Goal: Task Accomplishment & Management: Use online tool/utility

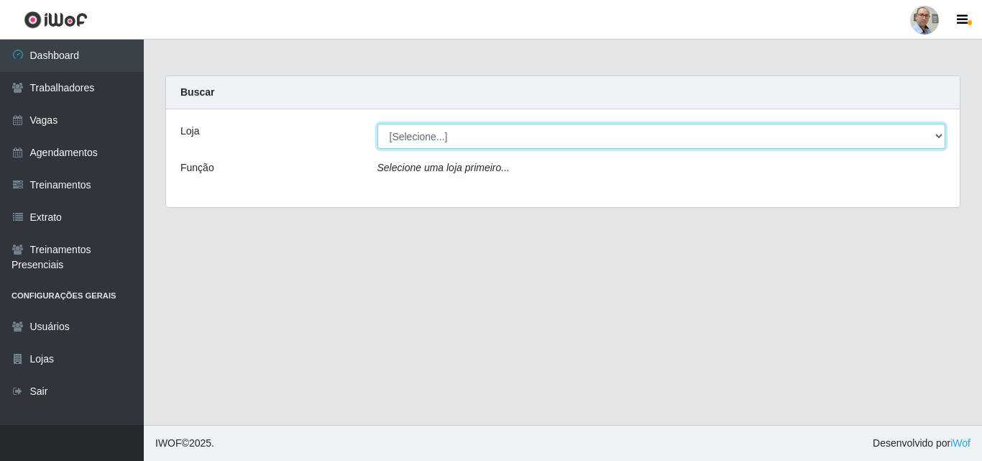
click at [943, 139] on select "[Selecione...] Mar Vermelho - Loja 04" at bounding box center [662, 136] width 569 height 25
select select "251"
click at [378, 124] on select "[Selecione...] Mar Vermelho - Loja 04" at bounding box center [662, 136] width 569 height 25
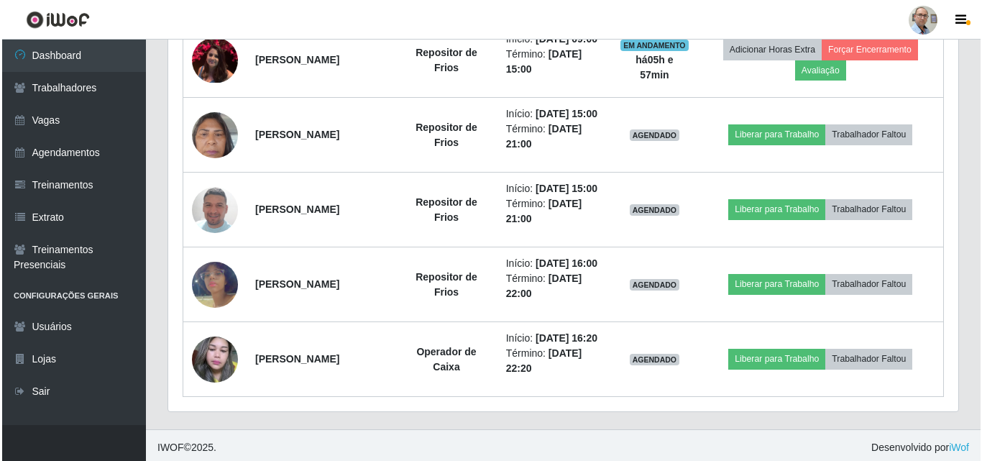
scroll to position [1007, 0]
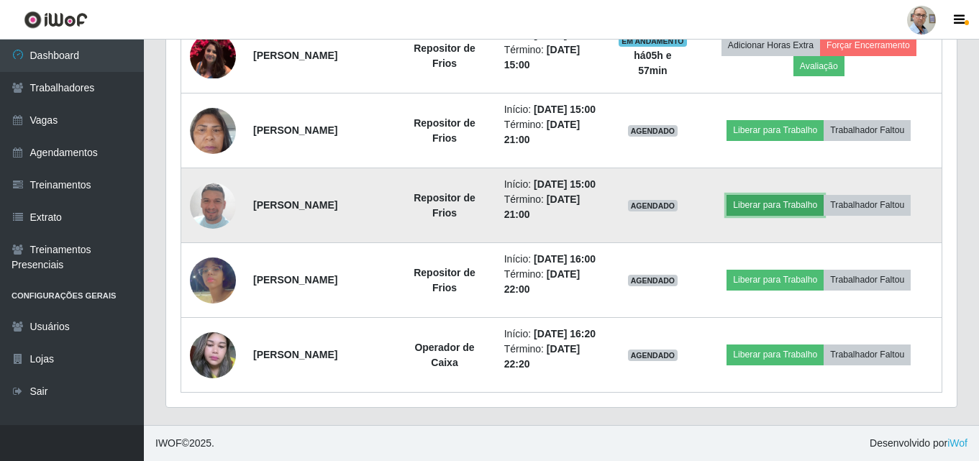
click at [795, 215] on button "Liberar para Trabalho" at bounding box center [774, 205] width 97 height 20
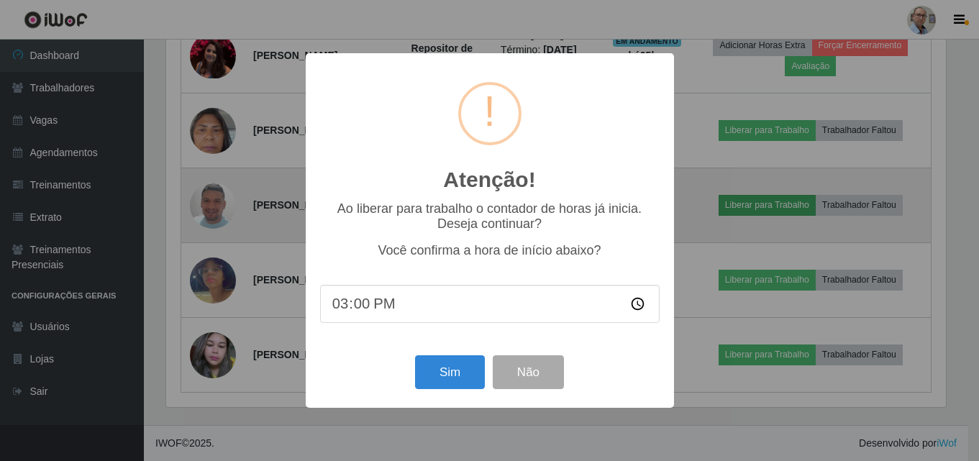
scroll to position [298, 783]
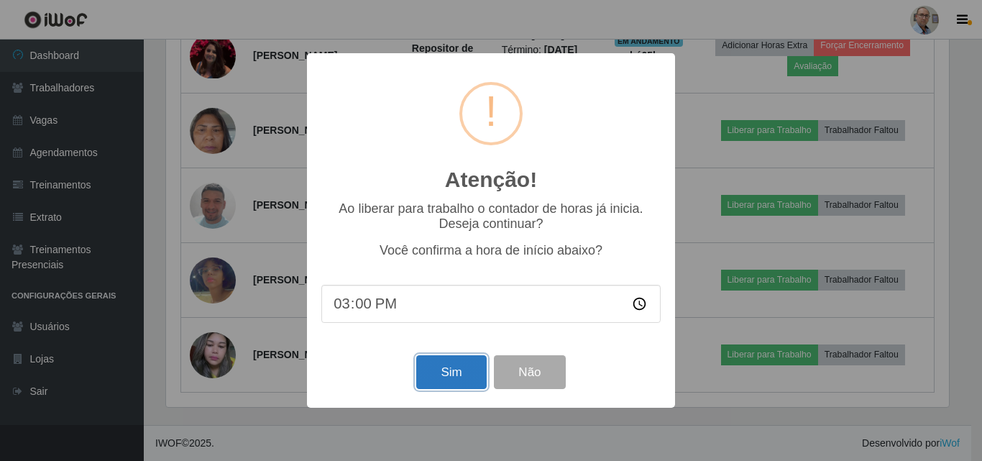
click at [470, 384] on button "Sim" at bounding box center [451, 372] width 70 height 34
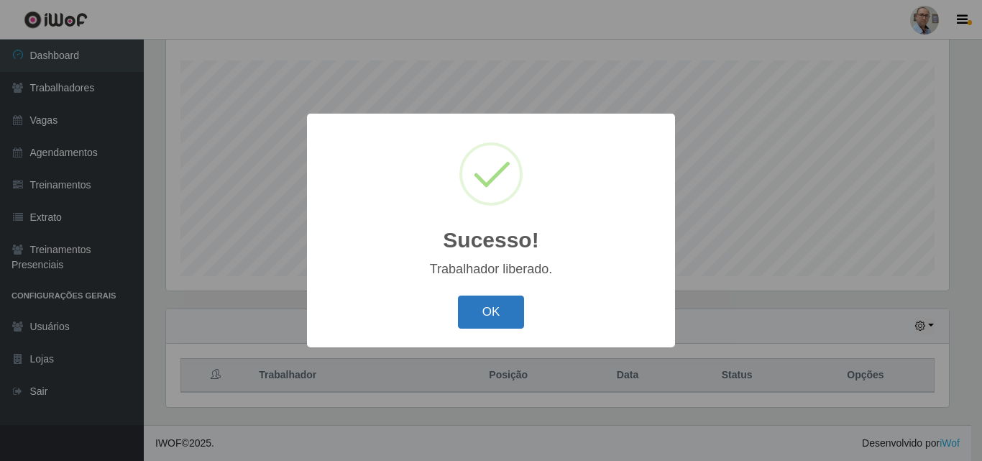
click at [508, 319] on button "OK" at bounding box center [491, 313] width 67 height 34
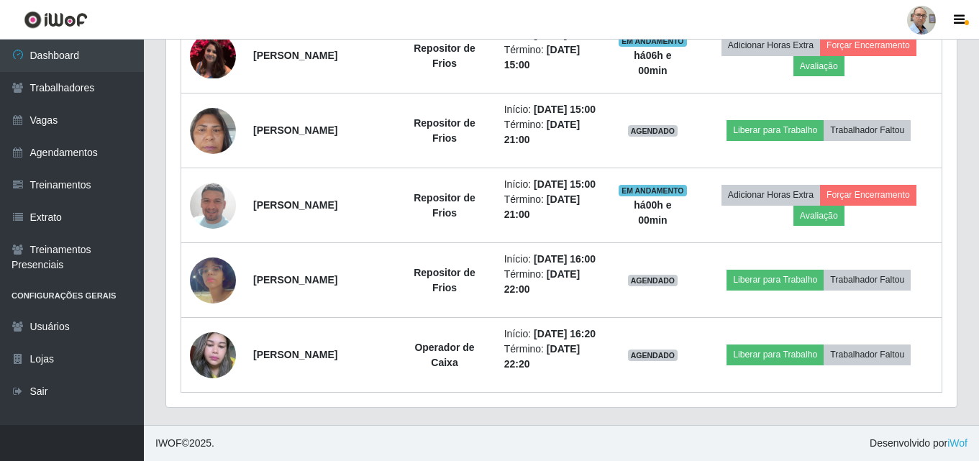
scroll to position [1101, 0]
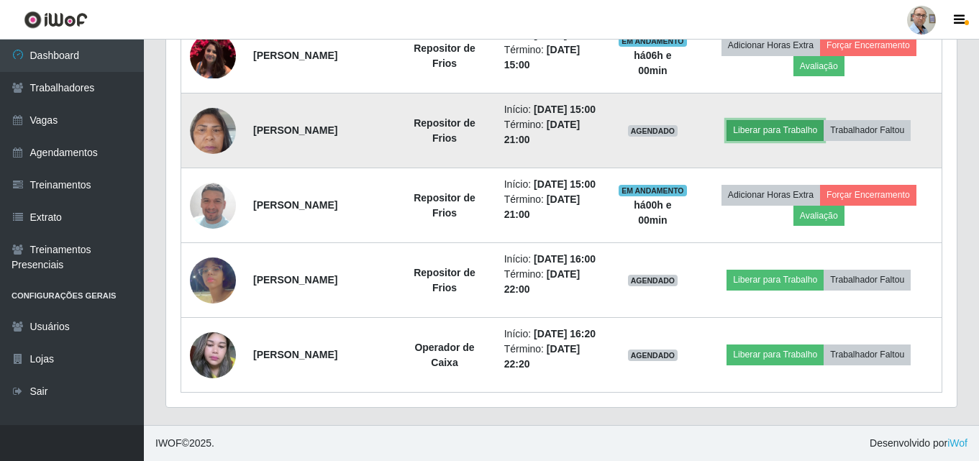
click at [795, 120] on button "Liberar para Trabalho" at bounding box center [774, 130] width 97 height 20
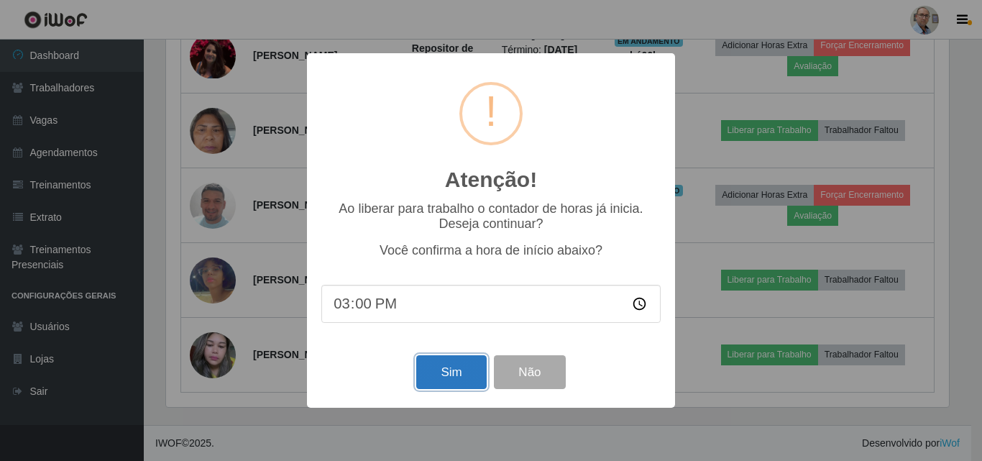
click at [452, 375] on button "Sim" at bounding box center [451, 372] width 70 height 34
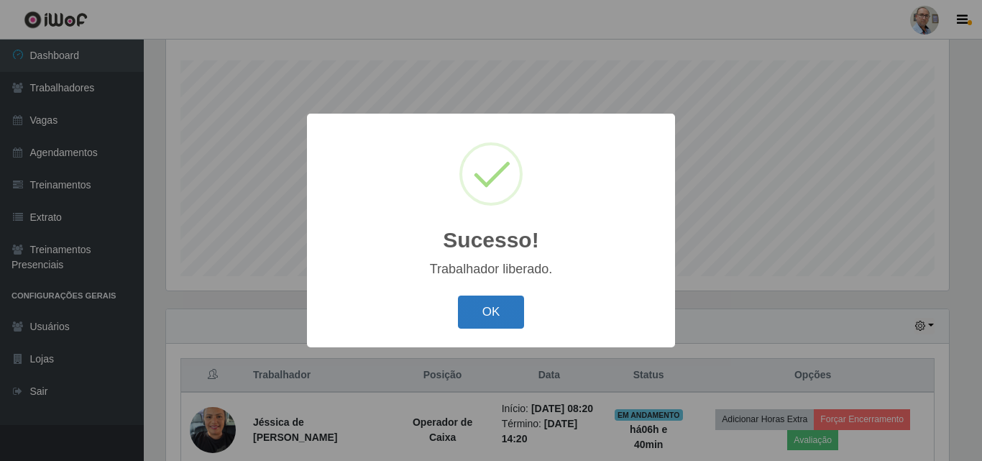
click at [490, 317] on button "OK" at bounding box center [491, 313] width 67 height 34
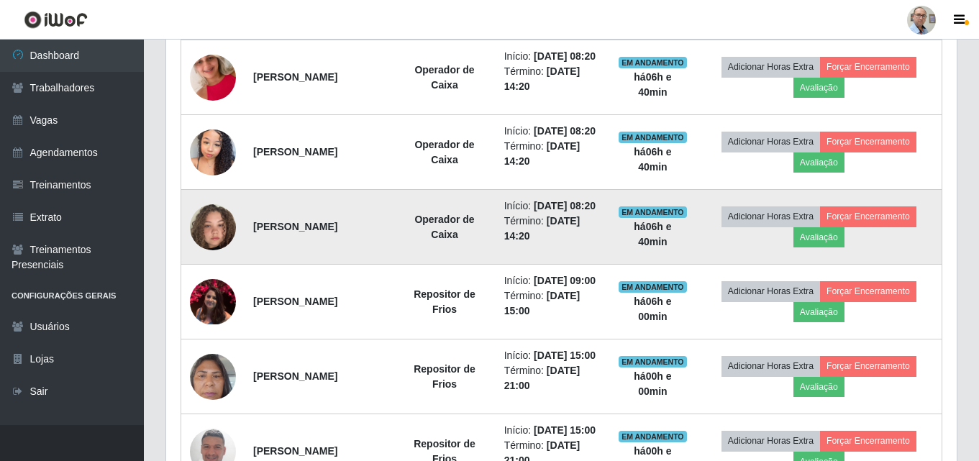
scroll to position [741, 0]
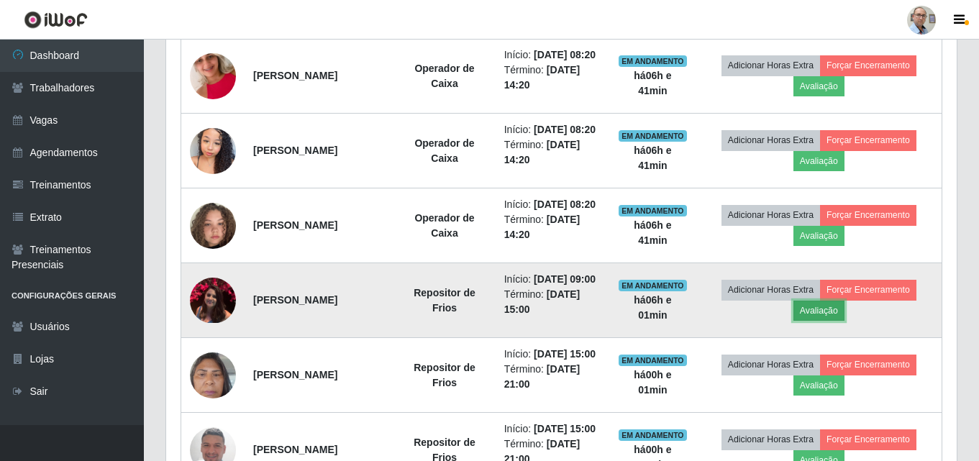
click at [840, 321] on button "Avaliação" at bounding box center [818, 311] width 51 height 20
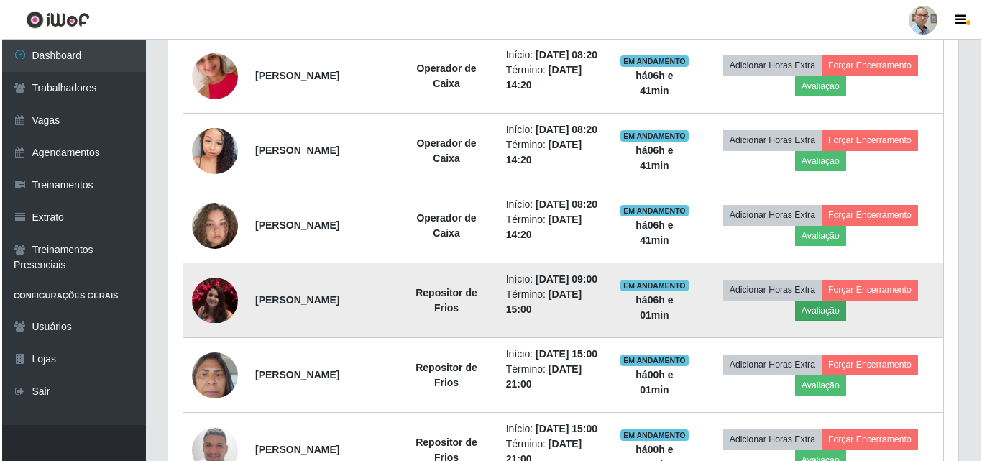
scroll to position [298, 783]
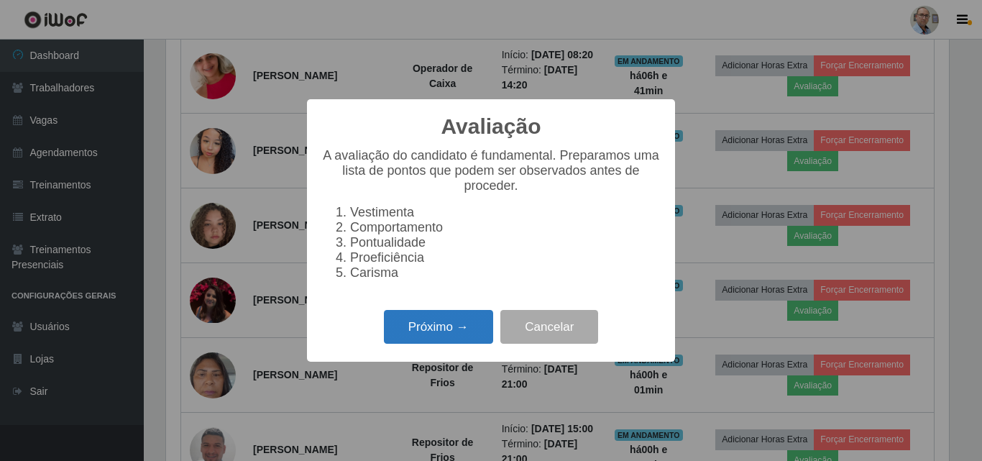
click at [455, 329] on button "Próximo →" at bounding box center [438, 327] width 109 height 34
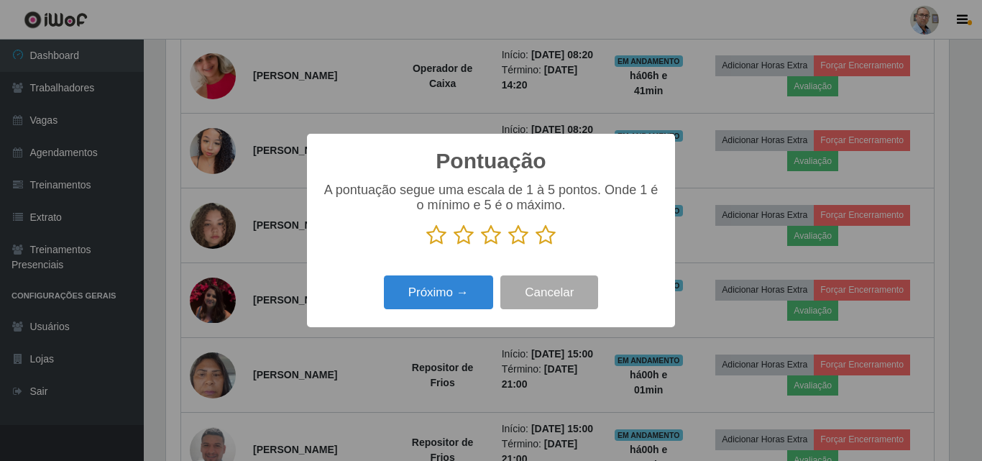
click at [541, 234] on icon at bounding box center [546, 235] width 20 height 22
click at [536, 246] on input "radio" at bounding box center [536, 246] width 0 height 0
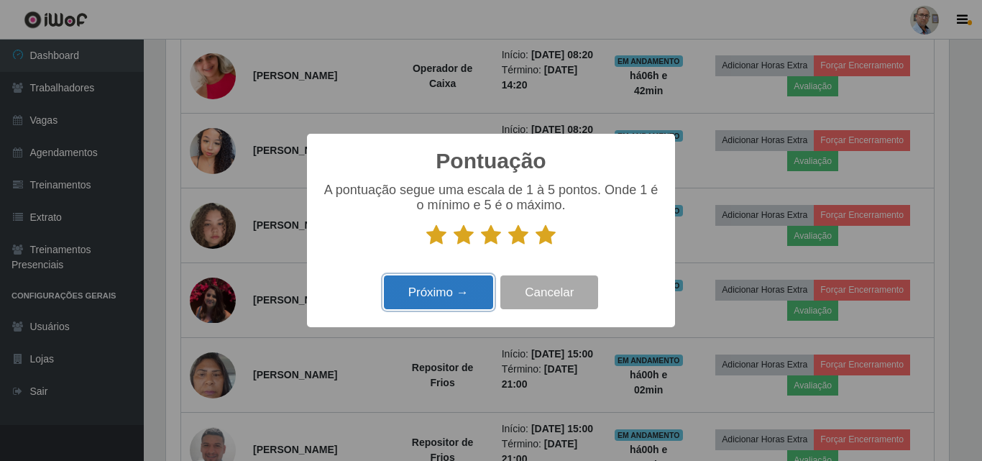
click at [447, 288] on button "Próximo →" at bounding box center [438, 292] width 109 height 34
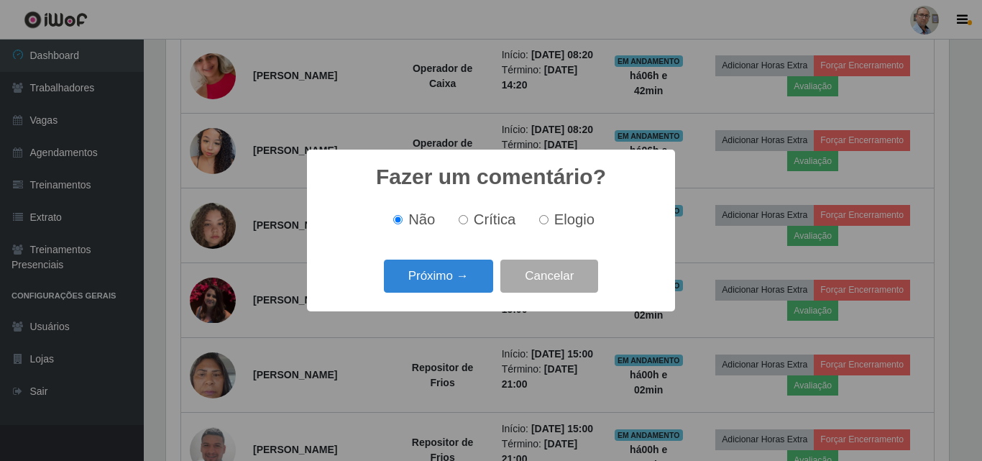
click at [449, 286] on button "Próximo →" at bounding box center [438, 277] width 109 height 34
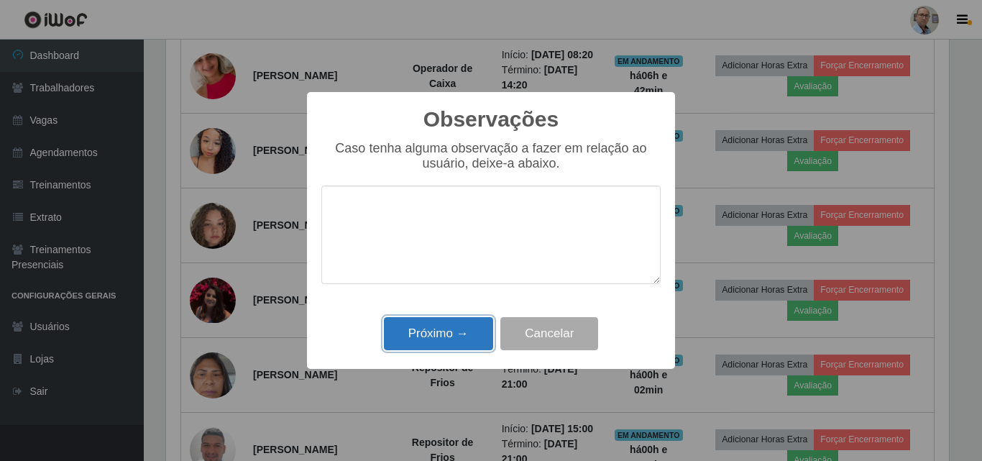
click at [468, 337] on button "Próximo →" at bounding box center [438, 334] width 109 height 34
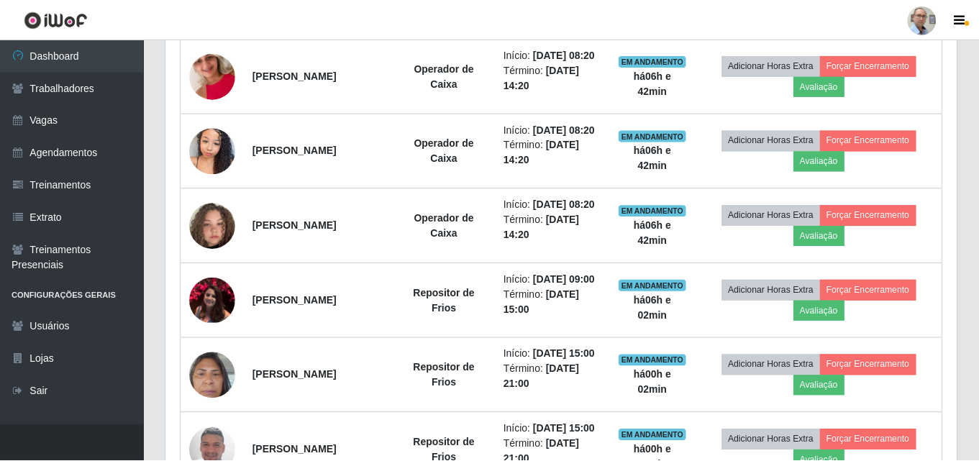
scroll to position [298, 790]
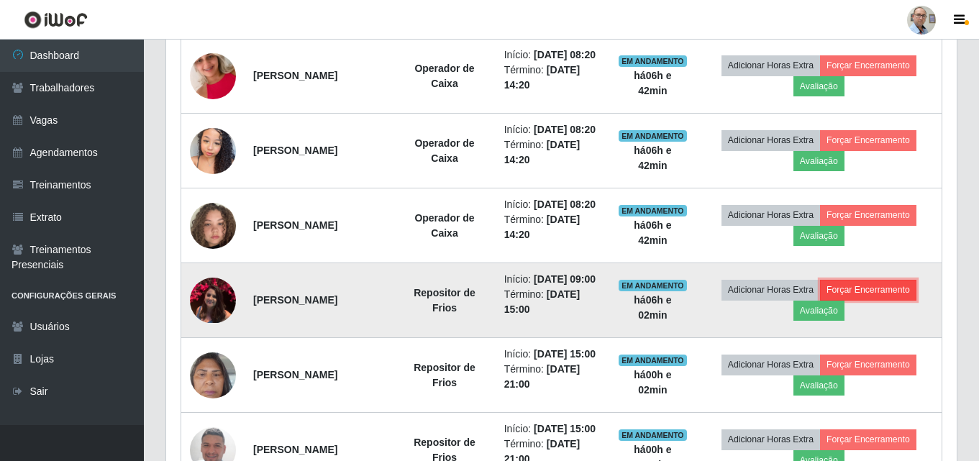
click at [874, 300] on button "Forçar Encerramento" at bounding box center [868, 290] width 96 height 20
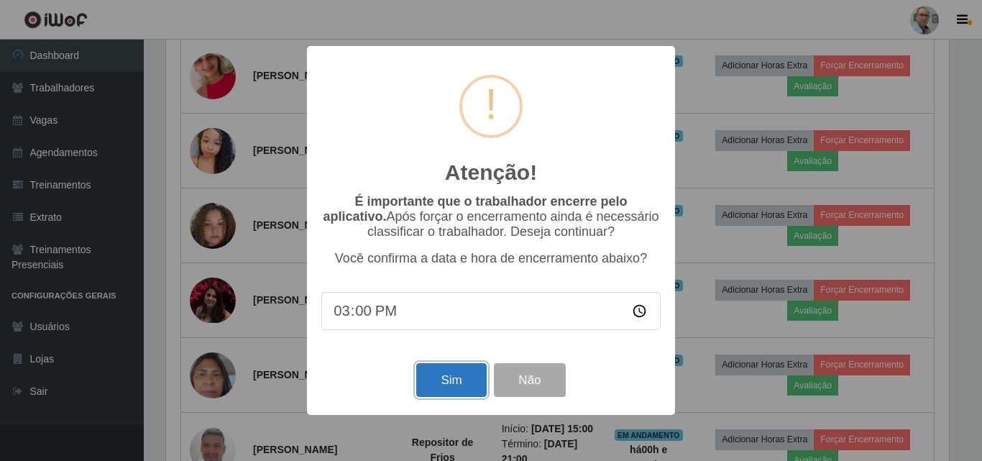
click at [469, 387] on button "Sim" at bounding box center [451, 380] width 70 height 34
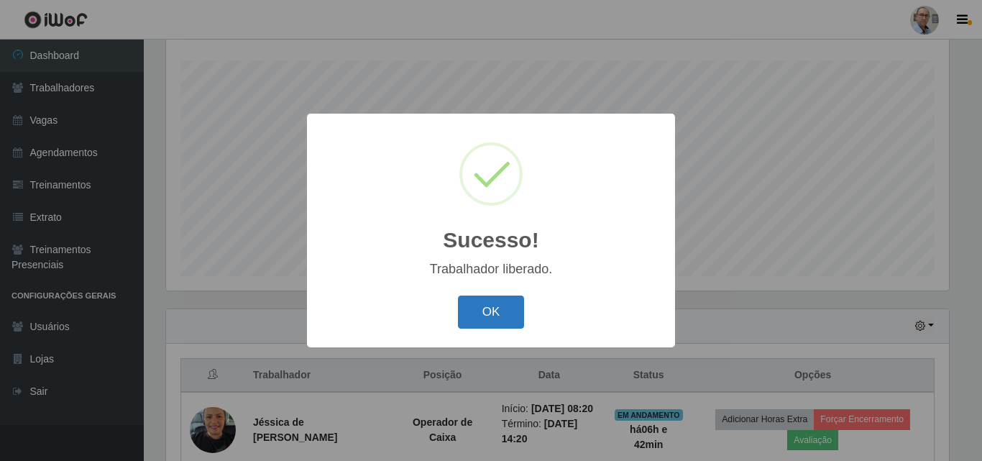
click at [504, 308] on button "OK" at bounding box center [491, 313] width 67 height 34
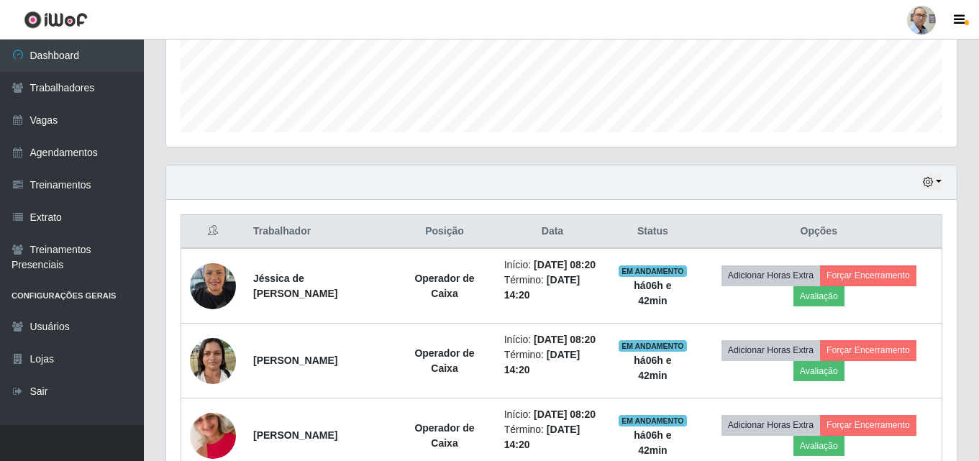
scroll to position [454, 0]
